Goal: Task Accomplishment & Management: Manage account settings

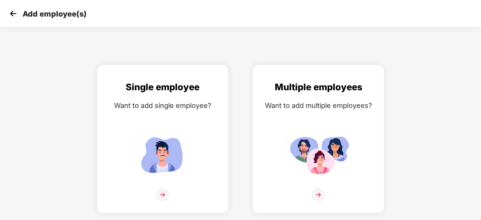
click at [14, 14] on img at bounding box center [13, 13] width 11 height 11
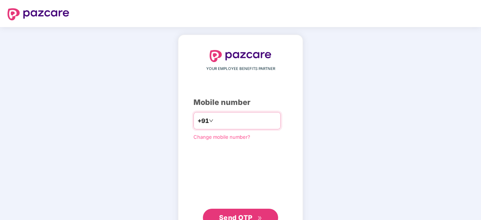
drag, startPoint x: 0, startPoint y: 0, endPoint x: 272, endPoint y: 124, distance: 299.4
click at [272, 124] on input "number" at bounding box center [246, 121] width 62 height 12
type input "**********"
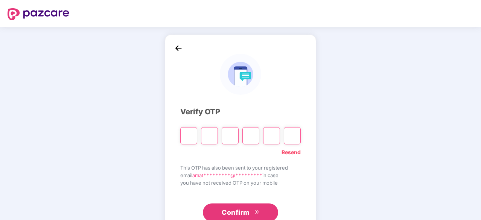
type input "*"
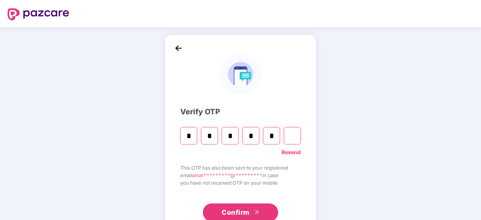
type input "*"
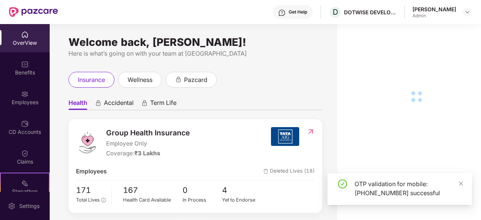
click at [467, 178] on div "OTP validation for mobile: [PHONE_NUMBER] successful" at bounding box center [400, 190] width 145 height 32
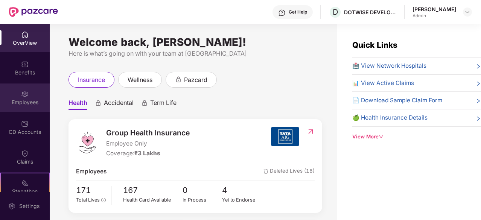
click at [19, 89] on div "Employees" at bounding box center [25, 98] width 50 height 28
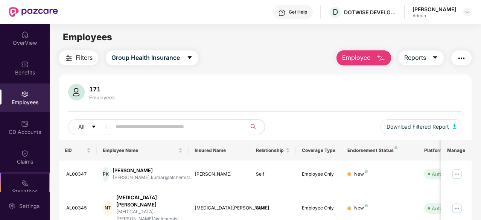
click at [19, 89] on div "Employees" at bounding box center [25, 98] width 50 height 28
click at [363, 53] on span "Employee" at bounding box center [356, 57] width 28 height 9
click at [191, 125] on input "text" at bounding box center [176, 126] width 121 height 11
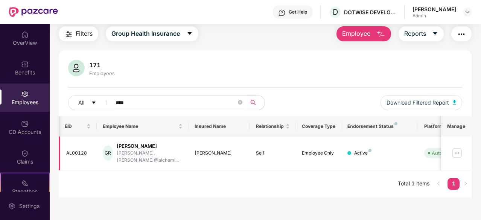
scroll to position [0, 75]
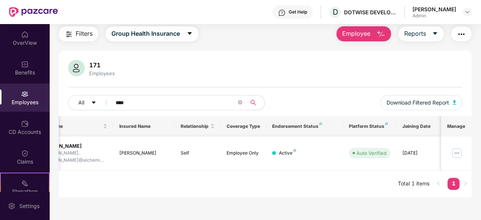
type input "****"
click at [459, 152] on img at bounding box center [457, 153] width 12 height 12
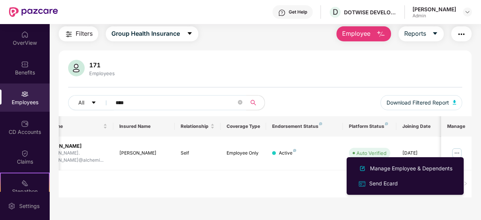
click at [374, 34] on button "Employee" at bounding box center [364, 33] width 55 height 15
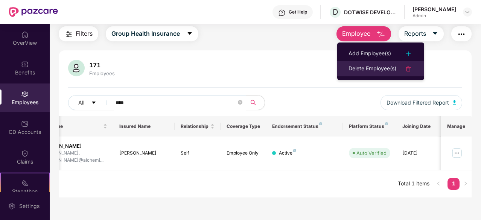
click at [367, 71] on div "Delete Employee(s)" at bounding box center [373, 68] width 48 height 9
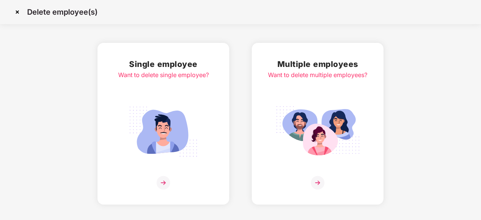
click at [162, 110] on img at bounding box center [163, 131] width 84 height 59
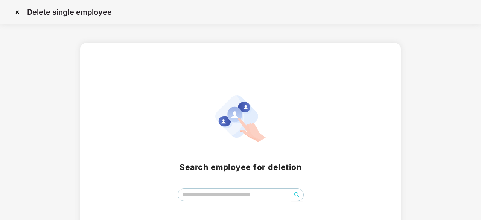
scroll to position [33, 0]
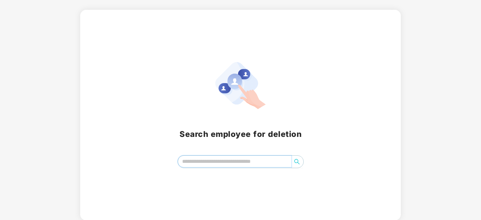
click at [220, 161] on input "search" at bounding box center [234, 161] width 113 height 11
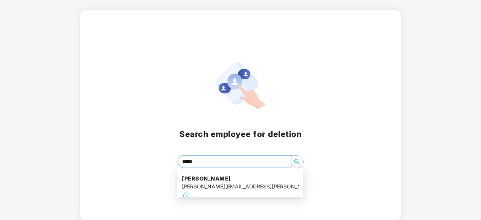
type input "******"
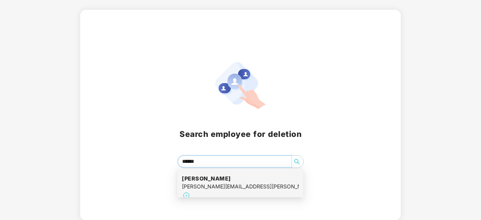
click at [216, 181] on h4 "[PERSON_NAME]" at bounding box center [240, 179] width 117 height 8
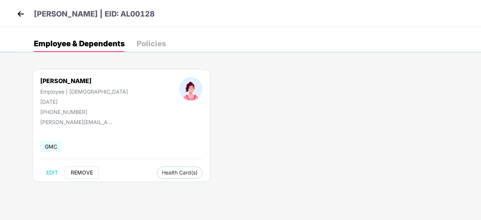
click at [81, 175] on span "REMOVE" at bounding box center [82, 173] width 22 height 6
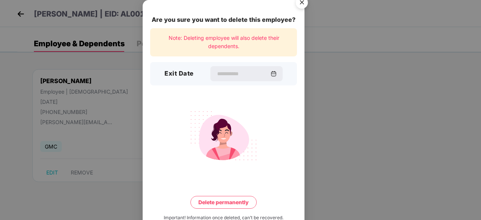
scroll to position [20, 0]
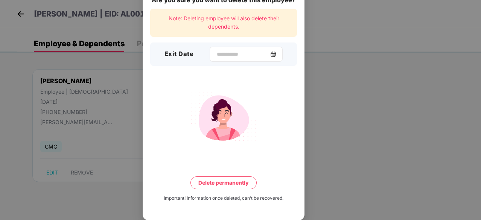
click at [273, 58] on div at bounding box center [246, 54] width 73 height 15
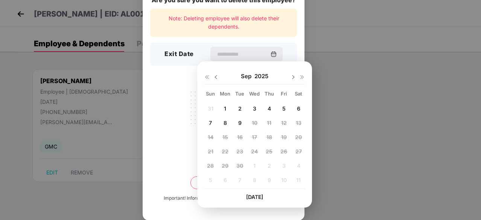
click at [218, 75] on img at bounding box center [216, 77] width 6 height 6
click at [283, 164] on span "29" at bounding box center [284, 166] width 7 height 6
type input "**********"
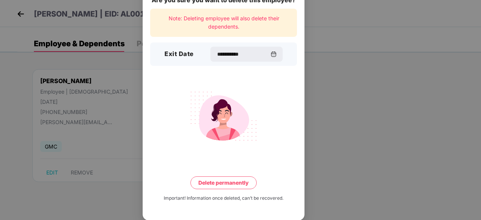
click at [217, 183] on button "Delete permanently" at bounding box center [224, 183] width 66 height 13
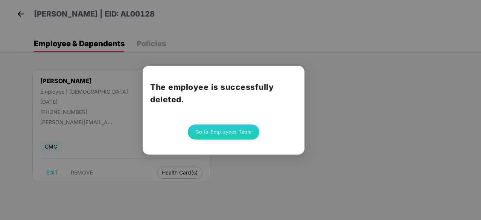
scroll to position [0, 0]
click at [221, 125] on button "Go to Employees Table" at bounding box center [224, 132] width 72 height 15
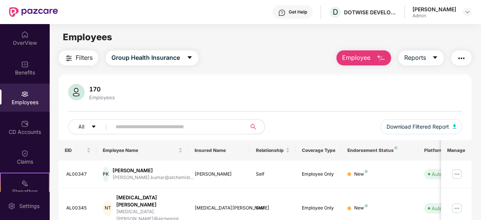
click at [124, 128] on input "text" at bounding box center [176, 126] width 121 height 11
type input "****"
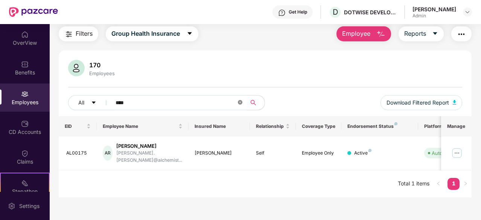
click at [242, 103] on icon "close-circle" at bounding box center [240, 102] width 5 height 5
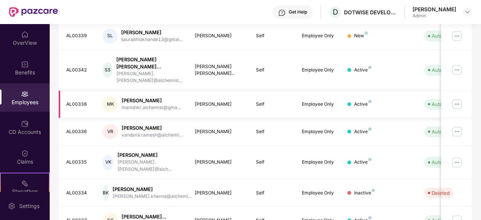
scroll to position [247, 0]
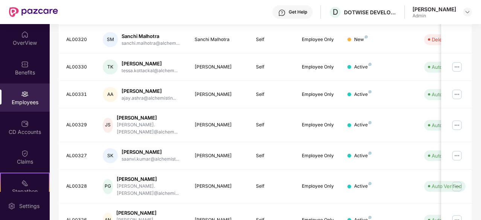
scroll to position [241, 0]
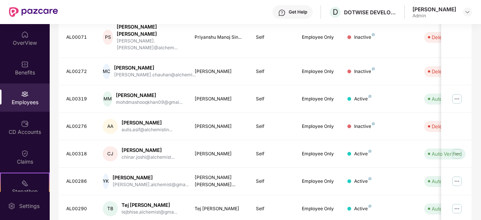
scroll to position [247, 0]
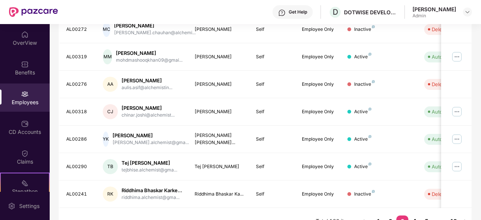
click at [414, 216] on link "4" at bounding box center [415, 221] width 12 height 11
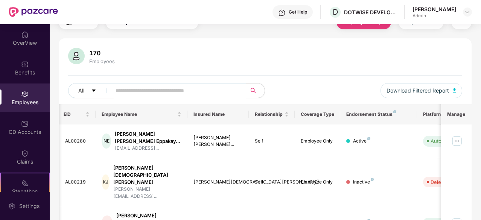
scroll to position [34, 0]
